Goal: Task Accomplishment & Management: Complete application form

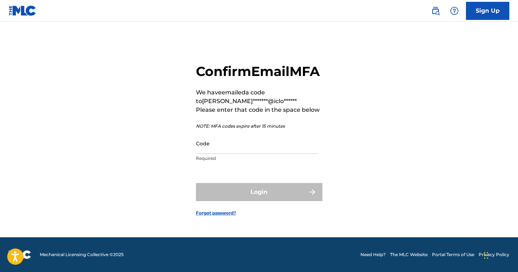
scroll to position [9, 0]
click at [260, 163] on div "Code Required" at bounding box center [257, 149] width 122 height 33
click at [257, 154] on input "Code" at bounding box center [257, 143] width 122 height 21
paste input "393698"
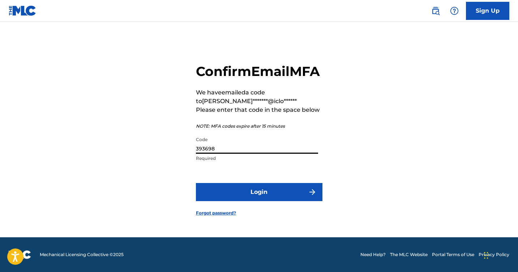
type input "393698"
click at [259, 200] on button "Login" at bounding box center [259, 192] width 127 height 18
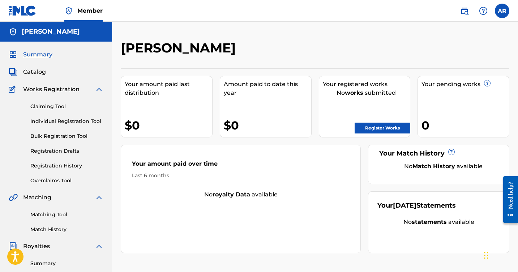
click at [72, 121] on link "Individual Registration Tool" at bounding box center [66, 122] width 73 height 8
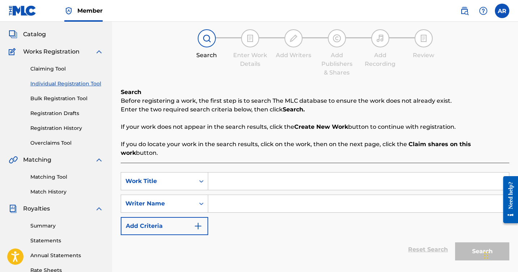
scroll to position [4, 0]
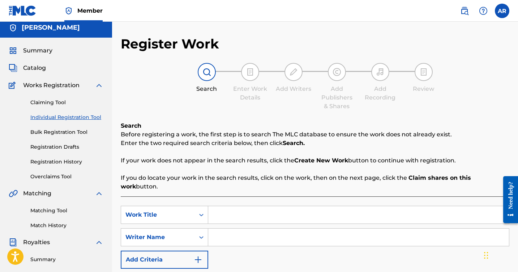
click at [203, 79] on div at bounding box center [207, 72] width 18 height 18
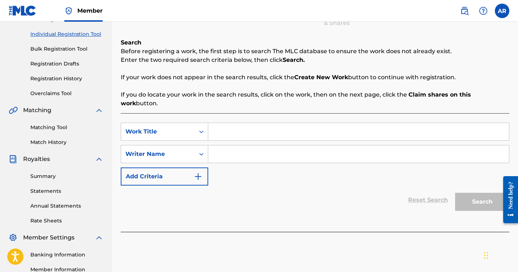
scroll to position [77, 0]
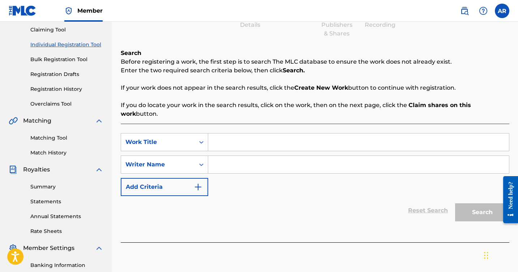
click at [215, 134] on input "Search Form" at bounding box center [358, 141] width 301 height 17
type input "TU SILUETA"
click at [203, 180] on button "Add Criteria" at bounding box center [164, 187] width 87 height 18
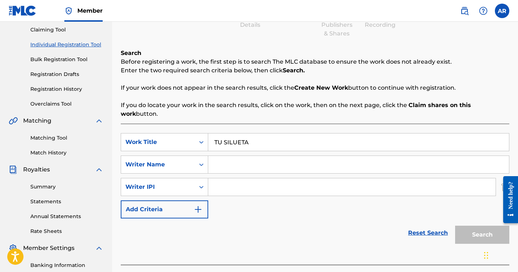
click at [266, 133] on input "TU SILUETA" at bounding box center [358, 141] width 301 height 17
click at [471, 236] on div "Search" at bounding box center [481, 232] width 58 height 29
click at [471, 228] on div "Search" at bounding box center [481, 232] width 58 height 29
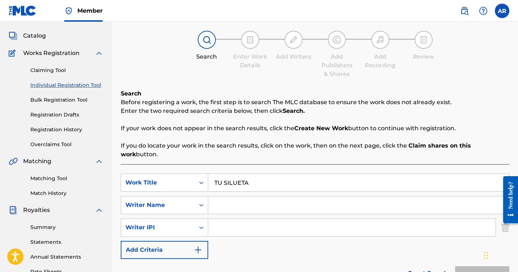
scroll to position [35, 0]
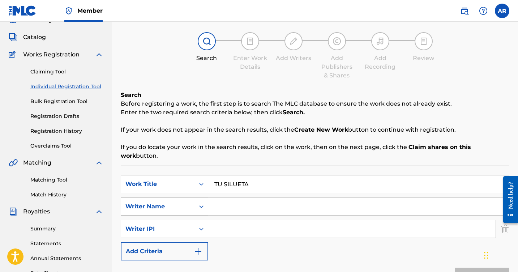
click at [205, 202] on div "Search Form" at bounding box center [201, 206] width 13 height 13
click at [191, 59] on div "Search" at bounding box center [207, 58] width 36 height 9
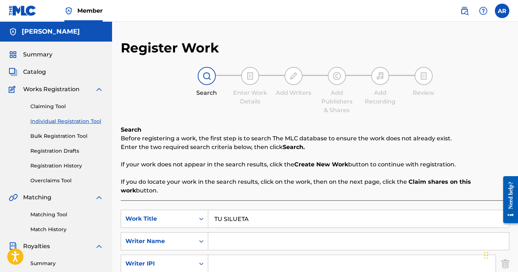
scroll to position [0, 0]
click at [37, 55] on span "Summary" at bounding box center [37, 54] width 29 height 9
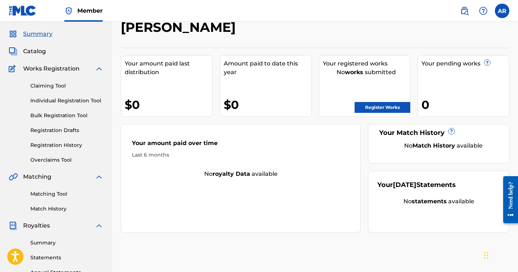
scroll to position [22, 0]
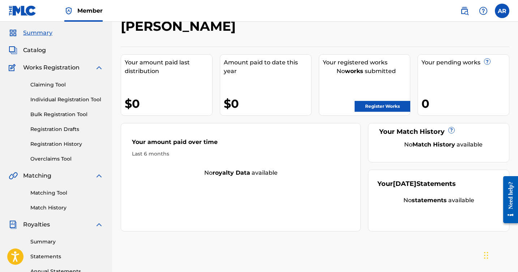
click at [376, 107] on link "Register Works" at bounding box center [383, 106] width 56 height 11
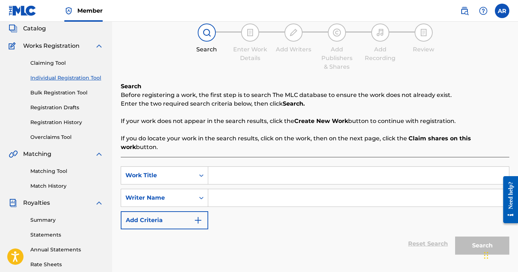
scroll to position [44, 0]
click at [227, 167] on input "Search Form" at bounding box center [358, 174] width 301 height 17
click at [198, 171] on div "Work Title" at bounding box center [164, 175] width 87 height 18
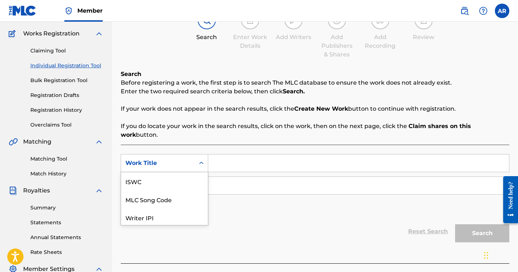
scroll to position [56, 0]
click at [179, 208] on div "Publisher Name" at bounding box center [164, 217] width 87 height 18
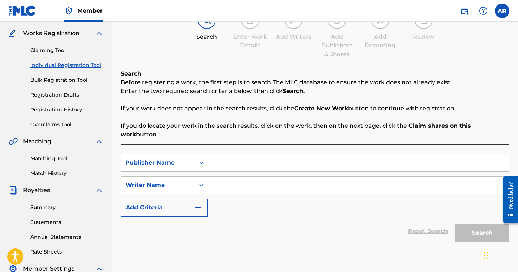
click at [248, 154] on input "Search Form" at bounding box center [358, 162] width 301 height 17
type input "ASTAR PUBLISHING GROUP"
click at [305, 154] on input "ASTAR PUBLISHING GROUP" at bounding box center [358, 162] width 301 height 17
click at [461, 222] on div "Search" at bounding box center [481, 231] width 58 height 29
drag, startPoint x: 302, startPoint y: 153, endPoint x: 214, endPoint y: 146, distance: 88.8
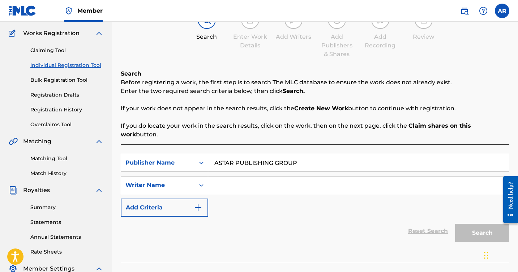
click at [214, 154] on input "ASTAR PUBLISHING GROUP" at bounding box center [358, 162] width 301 height 17
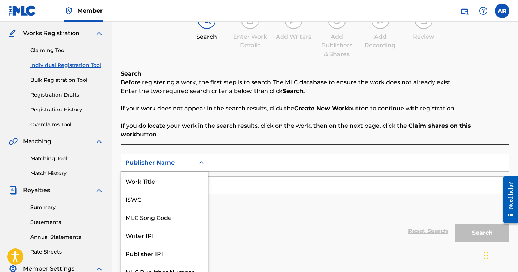
click at [203, 161] on icon "Search Form" at bounding box center [201, 162] width 4 height 3
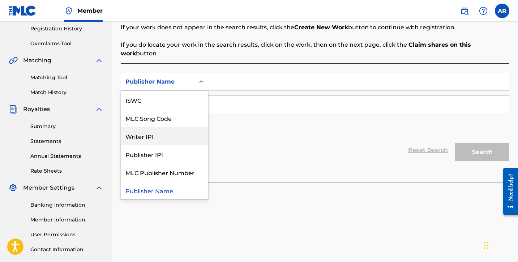
scroll to position [140, 0]
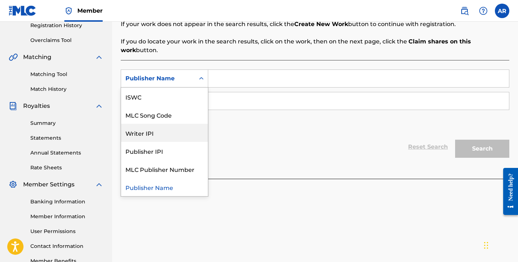
click at [266, 109] on div "SearchWithCriteria9e62b10b-e15d-47fc-b52f-0929ad3cb090 Writer IPI, 4 of 7. 7 re…" at bounding box center [315, 100] width 389 height 63
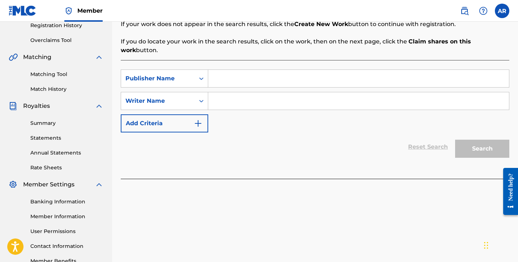
click at [197, 119] on img "Search Form" at bounding box center [198, 123] width 9 height 9
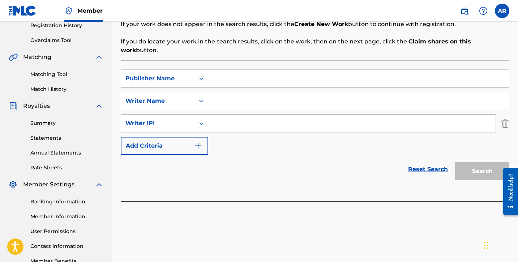
click at [198, 141] on img "Search Form" at bounding box center [198, 145] width 9 height 9
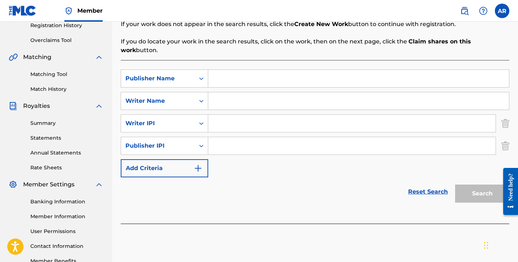
click at [200, 164] on img "Search Form" at bounding box center [198, 168] width 9 height 9
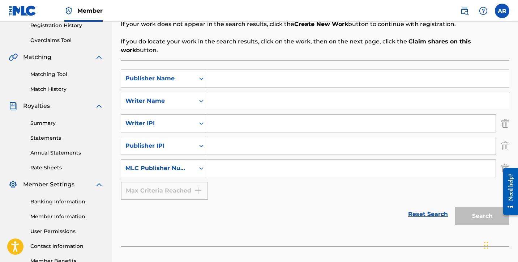
click at [198, 182] on div "Max Criteria Reached" at bounding box center [164, 191] width 87 height 18
click at [501, 116] on div "SearchWithCriteria4cb1b8f6-05e8-4eeb-8c70-54a58aed3cee Writer IPI" at bounding box center [315, 123] width 389 height 18
click at [505, 116] on img "Search Form" at bounding box center [505, 123] width 8 height 18
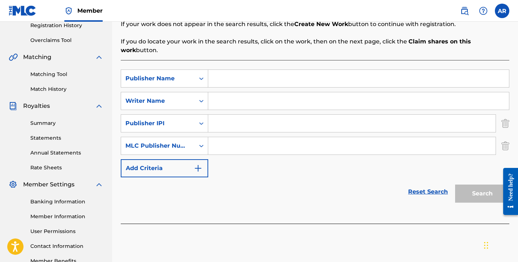
click at [505, 116] on img "Search Form" at bounding box center [505, 123] width 8 height 18
click at [505, 137] on img "Search Form" at bounding box center [505, 146] width 8 height 18
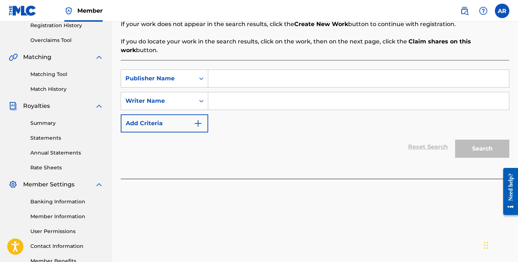
click at [347, 99] on input "Search Form" at bounding box center [358, 100] width 301 height 17
type input "i"
type input "[PERSON_NAME]"
click at [466, 151] on div "Search" at bounding box center [481, 146] width 58 height 29
click at [466, 142] on div "Search" at bounding box center [481, 146] width 58 height 29
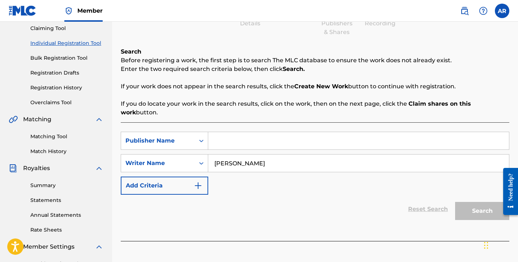
scroll to position [55, 0]
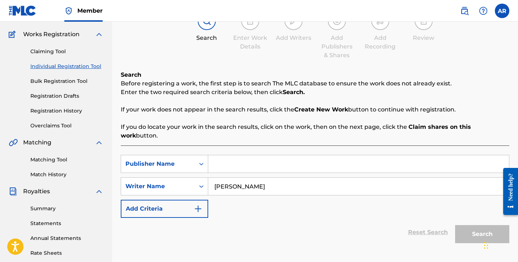
click at [60, 47] on div "Claiming Tool Individual Registration Tool Bulk Registration Tool Registration …" at bounding box center [56, 84] width 95 height 91
click at [59, 56] on div "Claiming Tool Individual Registration Tool Bulk Registration Tool Registration …" at bounding box center [56, 84] width 95 height 91
click at [59, 53] on link "Claiming Tool" at bounding box center [66, 52] width 73 height 8
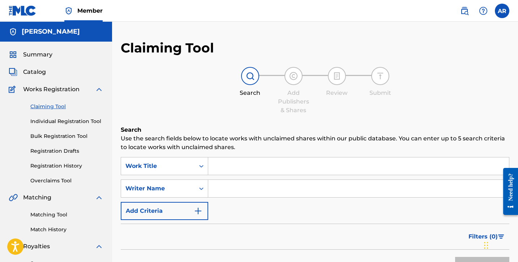
click at [231, 174] on input "Search Form" at bounding box center [358, 165] width 301 height 17
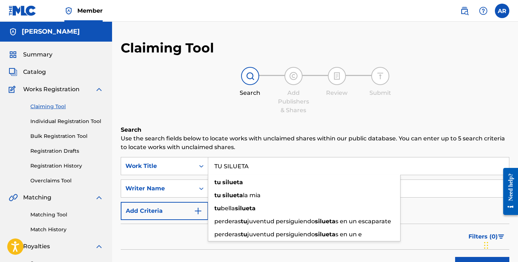
type input "TU SILUETA"
click at [482, 266] on button "Search" at bounding box center [482, 266] width 54 height 18
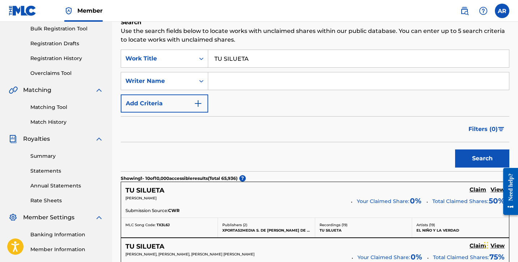
scroll to position [111, 0]
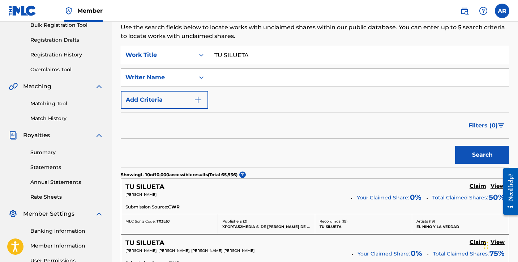
click at [256, 72] on input "Search Form" at bounding box center [358, 77] width 301 height 17
click at [482, 155] on button "Search" at bounding box center [482, 155] width 54 height 18
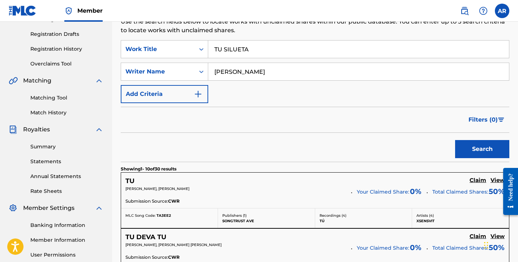
scroll to position [119, 0]
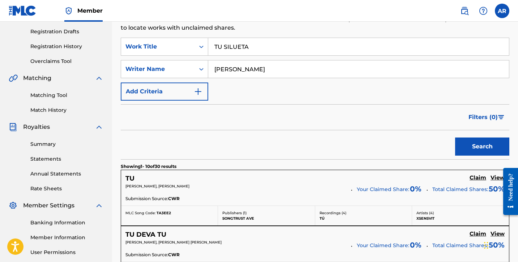
click at [248, 70] on input "[PERSON_NAME]" at bounding box center [358, 68] width 301 height 17
type input "[PERSON_NAME]"
click at [482, 146] on button "Search" at bounding box center [482, 146] width 54 height 18
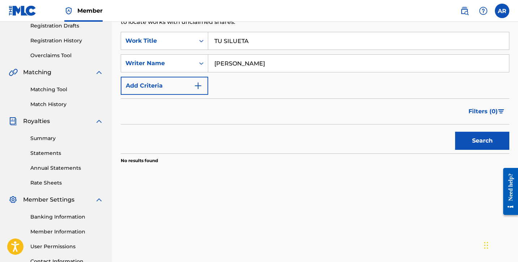
scroll to position [126, 0]
drag, startPoint x: 258, startPoint y: 37, endPoint x: 189, endPoint y: 40, distance: 68.7
click at [189, 40] on div "SearchWithCriteriac9a1ae97-26c2-4141-8d16-b41ce920a8c7 Work Title TU SILUETA" at bounding box center [315, 40] width 389 height 18
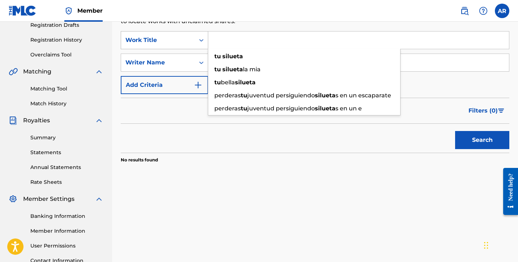
click at [482, 140] on button "Search" at bounding box center [482, 140] width 54 height 18
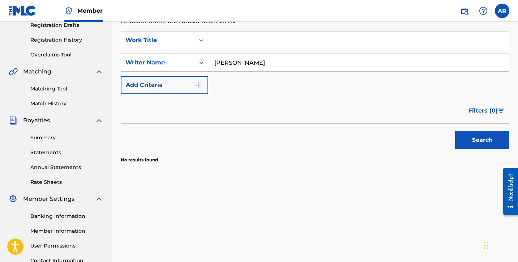
click at [482, 140] on button "Search" at bounding box center [482, 140] width 54 height 18
drag, startPoint x: 312, startPoint y: 64, endPoint x: 205, endPoint y: 62, distance: 107.4
click at [205, 62] on div "SearchWithCriteria30a07369-c2cf-4aaf-bd51-248c2f0dec89 Writer Name [PERSON_NAME]" at bounding box center [315, 63] width 389 height 18
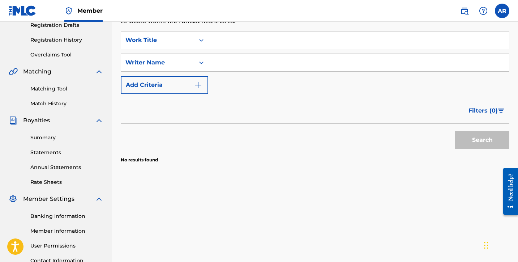
click at [222, 47] on input "Search Form" at bounding box center [358, 39] width 301 height 17
click at [201, 86] on img "Search Form" at bounding box center [198, 85] width 9 height 9
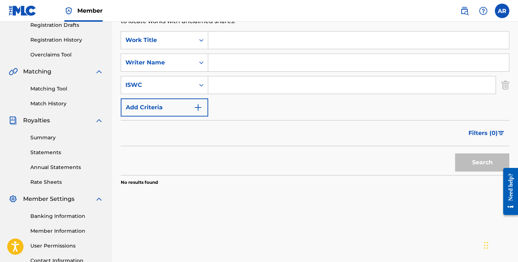
click at [198, 103] on button "Add Criteria" at bounding box center [164, 107] width 87 height 18
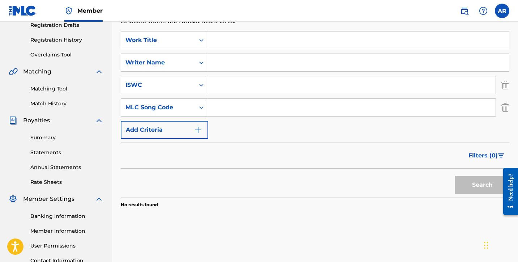
click at [201, 124] on button "Add Criteria" at bounding box center [164, 130] width 87 height 18
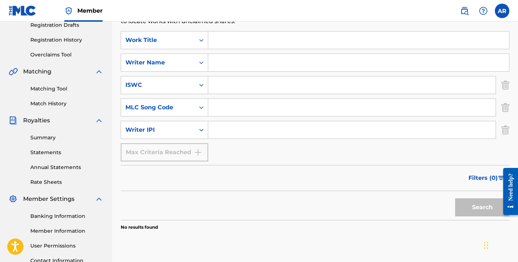
click at [195, 149] on div "Max Criteria Reached" at bounding box center [164, 152] width 87 height 18
click at [215, 42] on input "Search Form" at bounding box center [358, 39] width 301 height 17
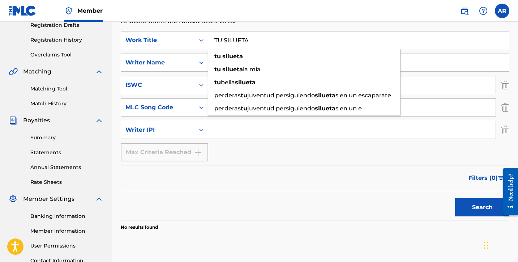
type input "TU SILUETA"
click at [482, 207] on button "Search" at bounding box center [482, 207] width 54 height 18
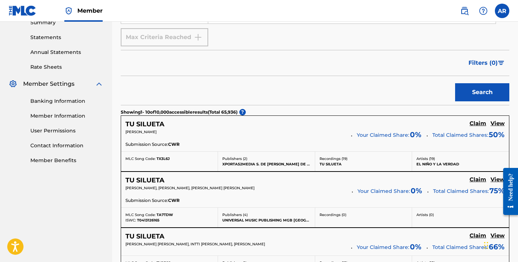
scroll to position [243, 0]
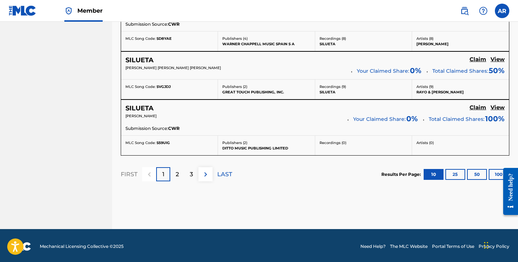
click at [177, 178] on div "2" at bounding box center [177, 174] width 14 height 14
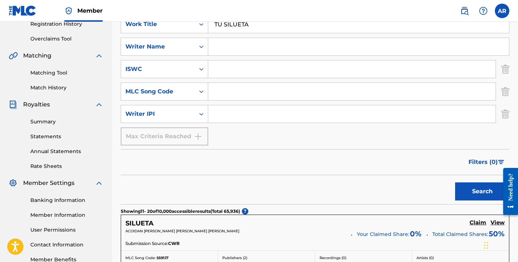
scroll to position [86, 0]
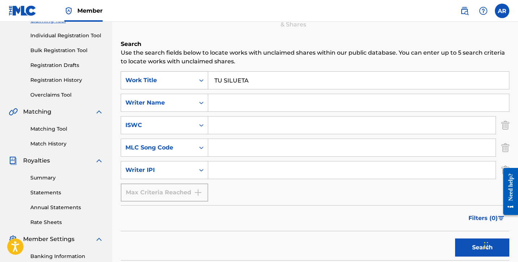
click at [196, 85] on div "Search Form" at bounding box center [201, 80] width 13 height 13
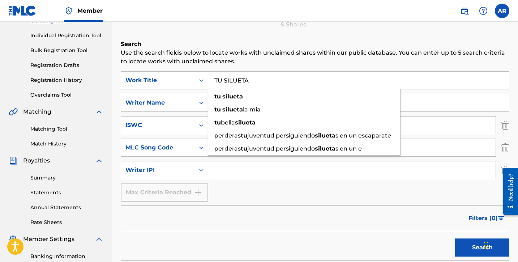
drag, startPoint x: 259, startPoint y: 78, endPoint x: 208, endPoint y: 76, distance: 50.7
click at [208, 76] on input "TU SILUETA" at bounding box center [358, 80] width 301 height 17
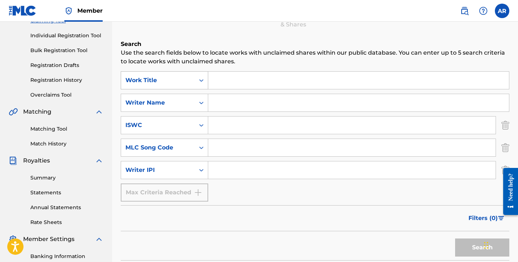
click at [191, 79] on div "Work Title" at bounding box center [158, 80] width 74 height 14
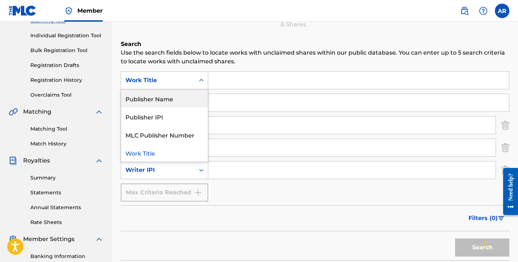
click at [190, 93] on div "Publisher Name" at bounding box center [164, 98] width 87 height 18
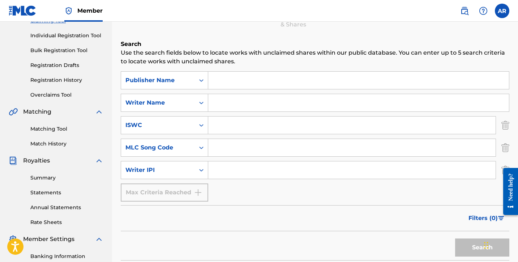
click at [230, 81] on input "Search Form" at bounding box center [358, 80] width 301 height 17
type input "S"
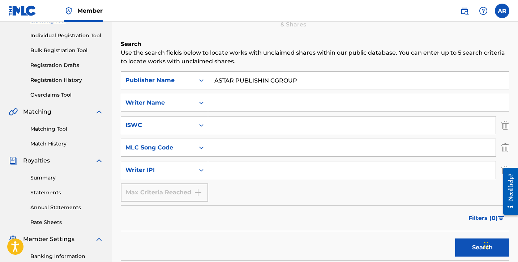
click at [482, 247] on button "Search" at bounding box center [482, 247] width 54 height 18
click at [276, 80] on input "ASTAR PUBLISHIN GGROUP" at bounding box center [358, 80] width 301 height 17
click at [482, 247] on button "Search" at bounding box center [482, 247] width 54 height 18
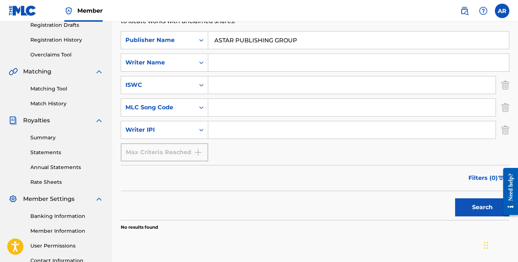
scroll to position [117, 0]
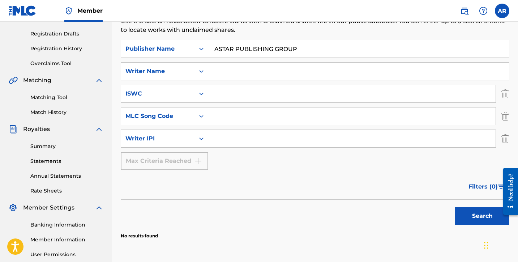
click at [484, 221] on button "Search" at bounding box center [482, 216] width 54 height 18
click at [317, 50] on input "ASTAR PUBLISHING GROUP" at bounding box center [358, 48] width 301 height 17
click at [482, 216] on button "Search" at bounding box center [482, 216] width 54 height 18
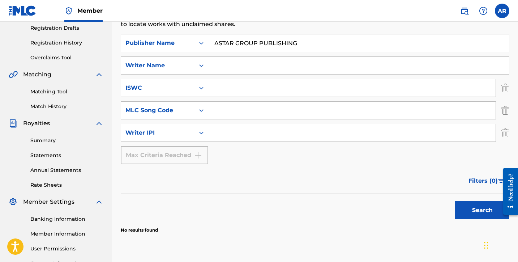
scroll to position [123, 0]
type input "A"
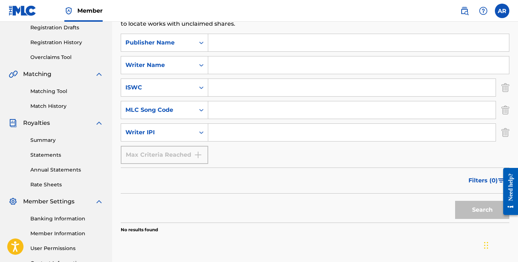
click at [306, 65] on input "Search Form" at bounding box center [358, 64] width 301 height 17
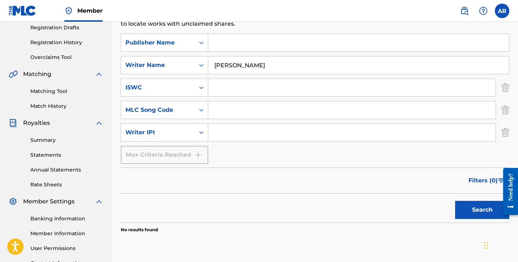
click at [482, 210] on button "Search" at bounding box center [482, 210] width 54 height 18
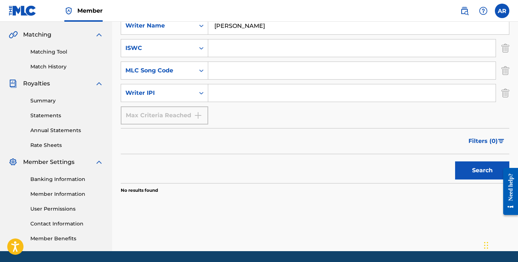
scroll to position [112, 0]
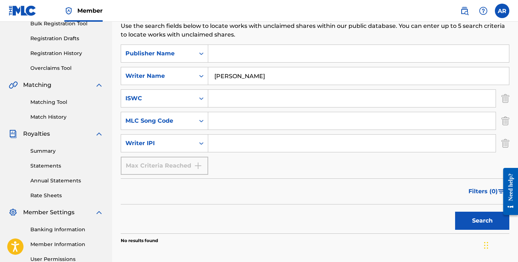
drag, startPoint x: 293, startPoint y: 78, endPoint x: 221, endPoint y: 73, distance: 72.4
click at [221, 73] on input "[PERSON_NAME]" at bounding box center [358, 75] width 301 height 17
type input "H"
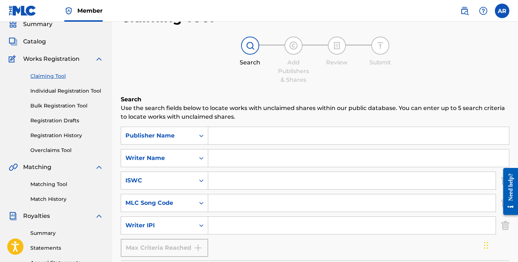
scroll to position [18, 0]
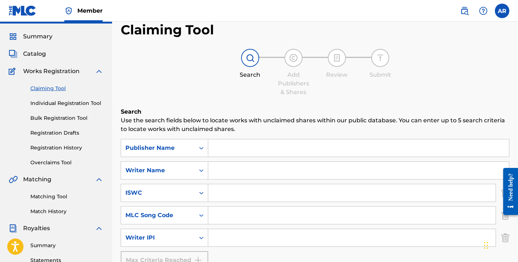
click at [69, 106] on link "Individual Registration Tool" at bounding box center [66, 103] width 73 height 8
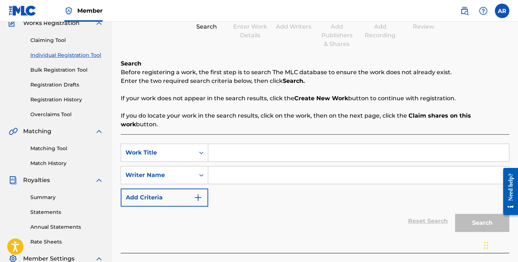
scroll to position [65, 0]
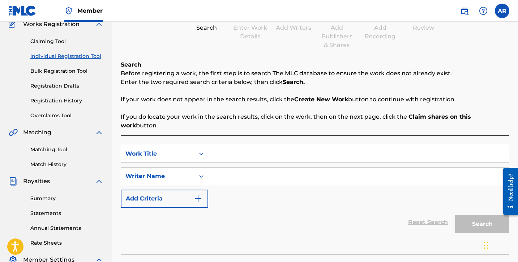
click at [198, 197] on button "Add Criteria" at bounding box center [164, 198] width 87 height 18
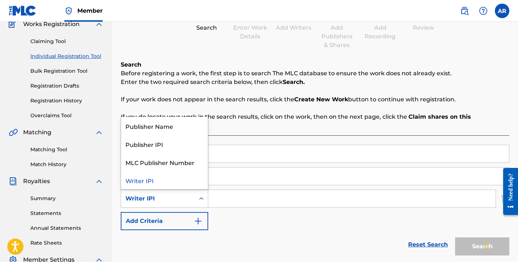
click at [198, 197] on div "Search Form" at bounding box center [201, 198] width 13 height 17
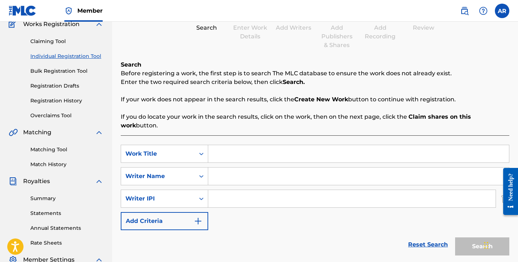
click at [198, 197] on div "Search Form" at bounding box center [201, 198] width 13 height 17
click at [199, 217] on img "Search Form" at bounding box center [198, 221] width 9 height 9
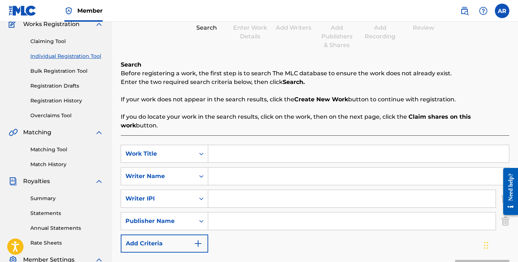
click at [200, 239] on img "Search Form" at bounding box center [198, 243] width 9 height 9
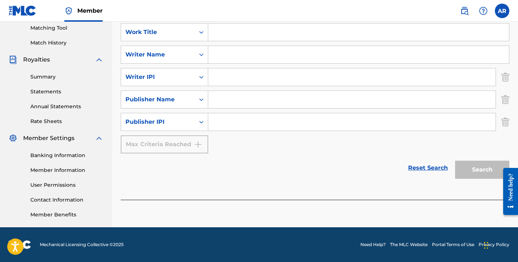
click at [196, 135] on div "Max Criteria Reached" at bounding box center [164, 144] width 87 height 18
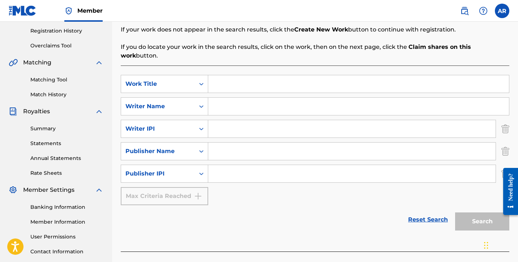
scroll to position [172, 0]
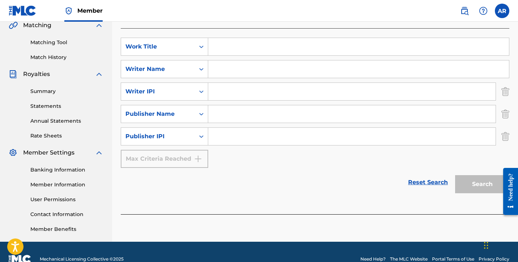
click at [440, 175] on link "Reset Search" at bounding box center [428, 182] width 47 height 16
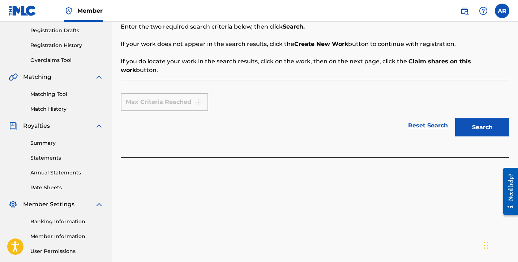
scroll to position [56, 0]
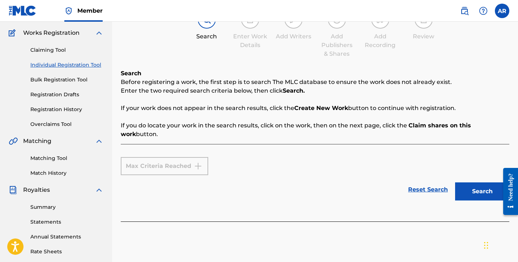
click at [467, 182] on button "Search" at bounding box center [482, 191] width 54 height 18
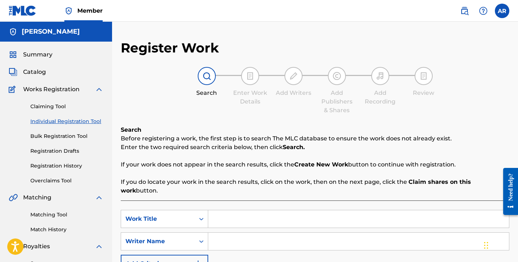
scroll to position [0, 0]
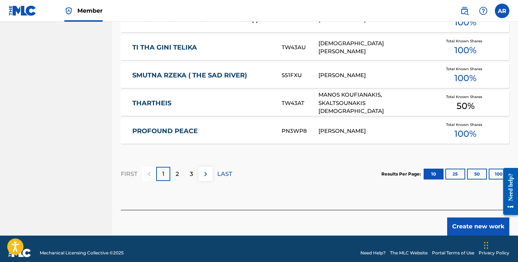
click at [467, 217] on button "Create new work" at bounding box center [478, 226] width 62 height 18
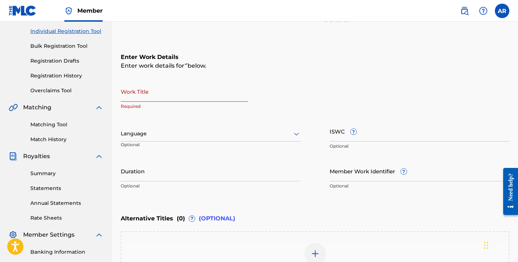
scroll to position [90, 0]
click at [145, 87] on input "Work Title" at bounding box center [184, 91] width 127 height 21
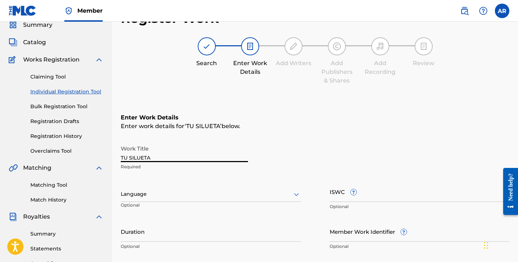
scroll to position [24, 0]
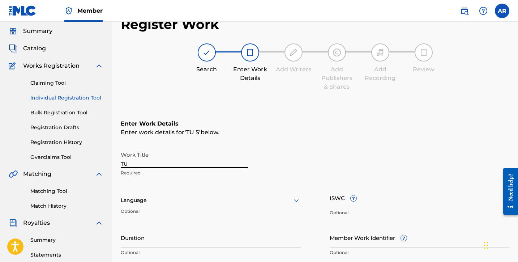
type input "T"
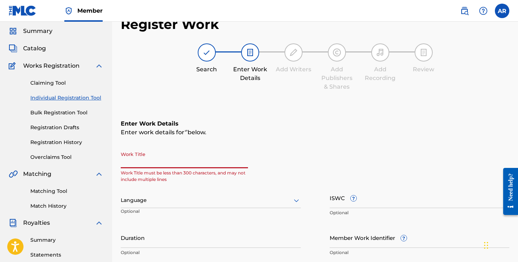
click at [508, 4] on div "AR AR [PERSON_NAME] [EMAIL_ADDRESS][DOMAIN_NAME] Notification Preferences Profi…" at bounding box center [481, 11] width 56 height 14
click at [507, 6] on label at bounding box center [502, 11] width 14 height 14
click at [502, 11] on input "AR [PERSON_NAME] [PERSON_NAME][EMAIL_ADDRESS][DOMAIN_NAME] Notification Prefere…" at bounding box center [502, 11] width 0 height 0
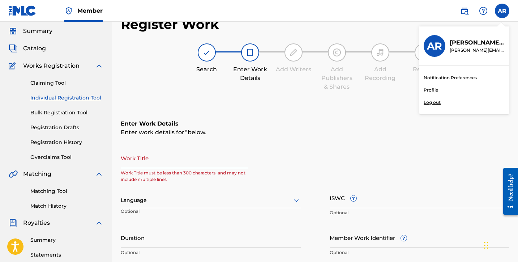
click at [436, 106] on div "Notification Preferences Profile Log out" at bounding box center [464, 90] width 90 height 48
click at [502, 11] on input "AR [PERSON_NAME] [PERSON_NAME][EMAIL_ADDRESS][DOMAIN_NAME] Notification Prefere…" at bounding box center [502, 11] width 0 height 0
click at [435, 105] on p "Log out" at bounding box center [432, 102] width 17 height 7
click at [502, 11] on input "AR [PERSON_NAME] [PERSON_NAME][EMAIL_ADDRESS][DOMAIN_NAME] Notification Prefere…" at bounding box center [502, 11] width 0 height 0
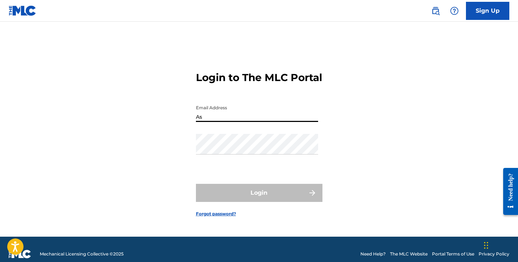
type input "[EMAIL_ADDRESS][DOMAIN_NAME]"
click at [259, 199] on button "Login" at bounding box center [259, 193] width 127 height 18
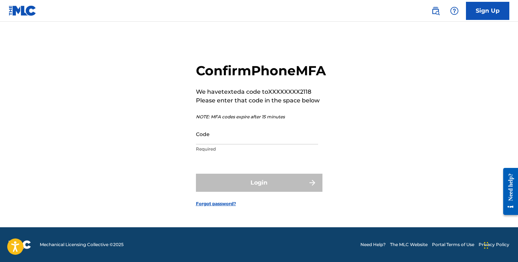
scroll to position [9, 0]
click at [272, 144] on input "Code" at bounding box center [257, 134] width 122 height 21
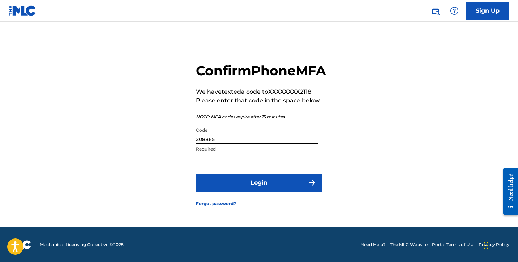
type input "208865"
click at [259, 191] on button "Login" at bounding box center [259, 183] width 127 height 18
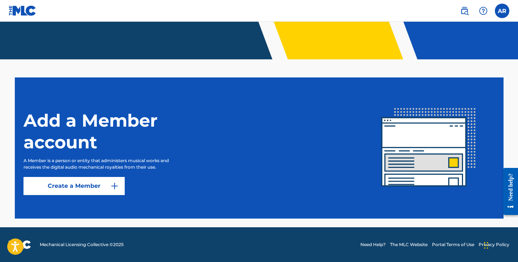
scroll to position [153, 0]
click at [122, 185] on link "Create a Member" at bounding box center [74, 186] width 101 height 18
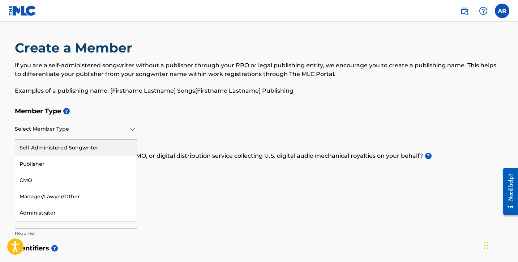
click at [99, 124] on div at bounding box center [76, 128] width 122 height 9
click at [158, 153] on p "Do you have a publisher, administrator, CMO, or digital distribution service co…" at bounding box center [259, 155] width 489 height 9
click at [132, 139] on div "Select Member Type" at bounding box center [76, 129] width 122 height 21
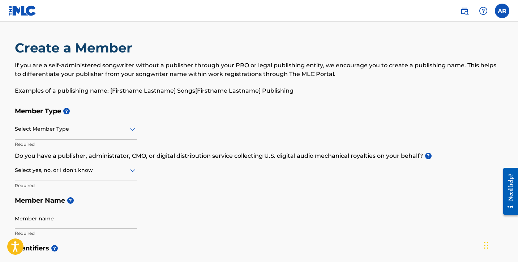
click at [152, 132] on div "Member Type ? Select Member Type Required Do you have a publisher, administrato…" at bounding box center [259, 171] width 489 height 137
click at [124, 133] on div "Select Member Type" at bounding box center [76, 129] width 122 height 21
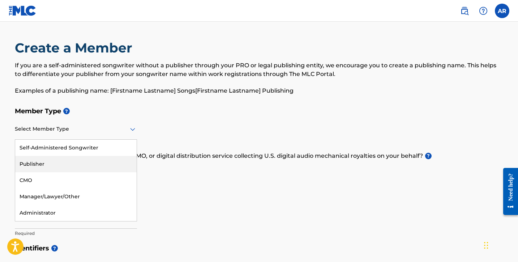
click at [120, 162] on div "Publisher" at bounding box center [75, 164] width 121 height 16
